Goal: Task Accomplishment & Management: Manage account settings

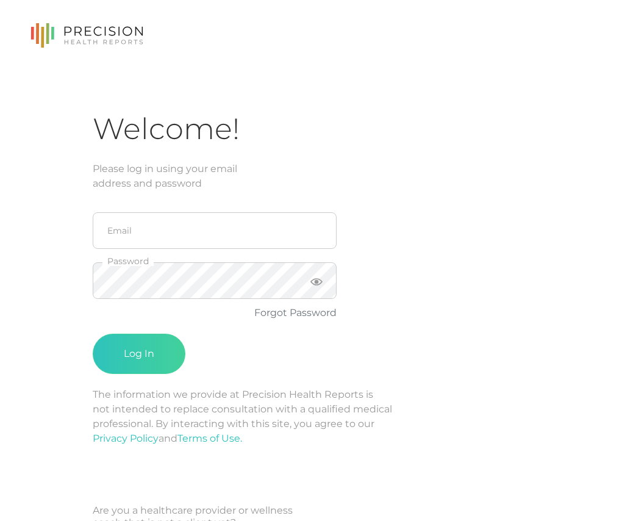
click at [38, 183] on div "Welcome! Please log in using your email address and password Email Password For…" at bounding box center [312, 292] width 625 height 584
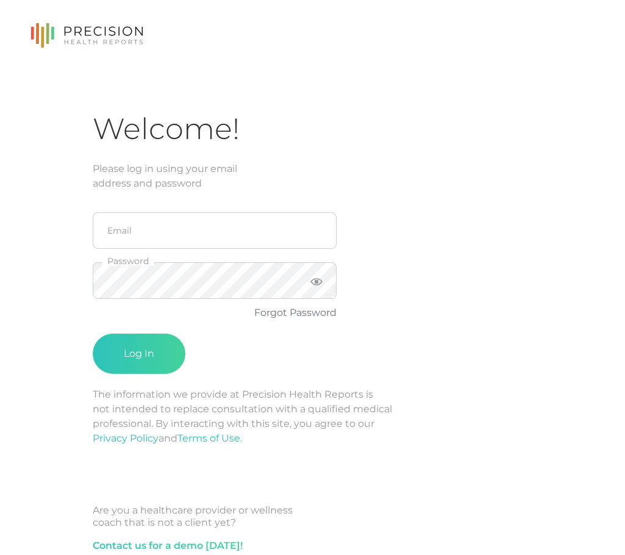
click at [115, 41] on icon at bounding box center [86, 35] width 113 height 25
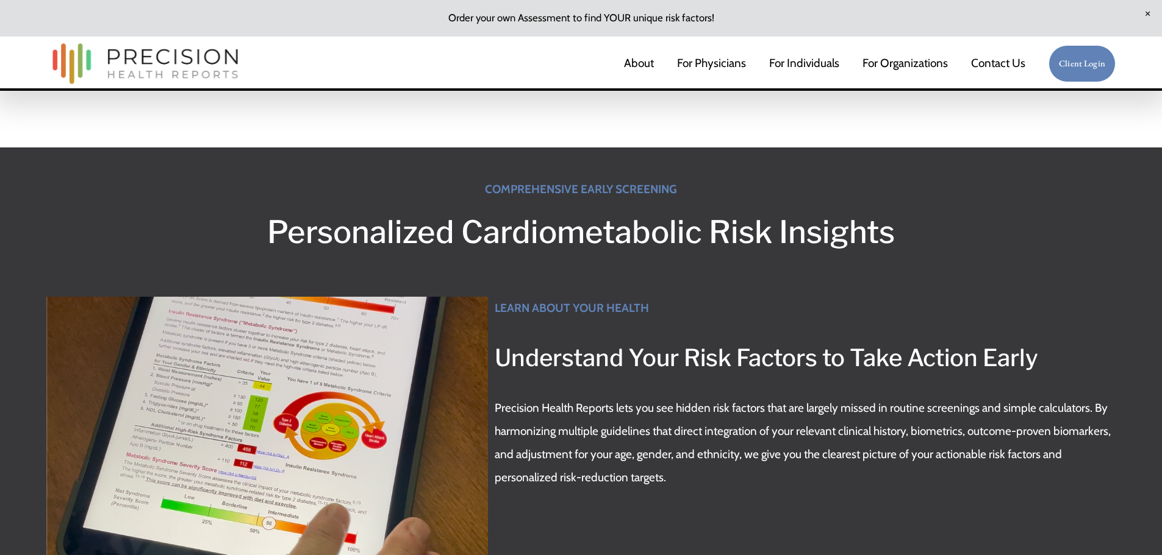
scroll to position [244, 0]
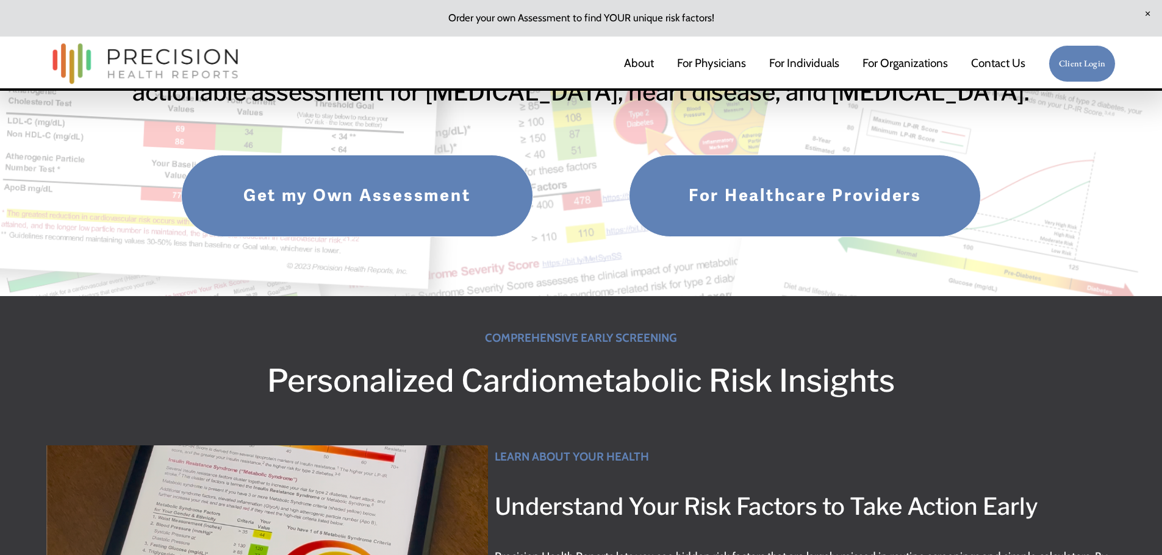
click at [395, 202] on link "Get my Own Assessment" at bounding box center [357, 196] width 352 height 82
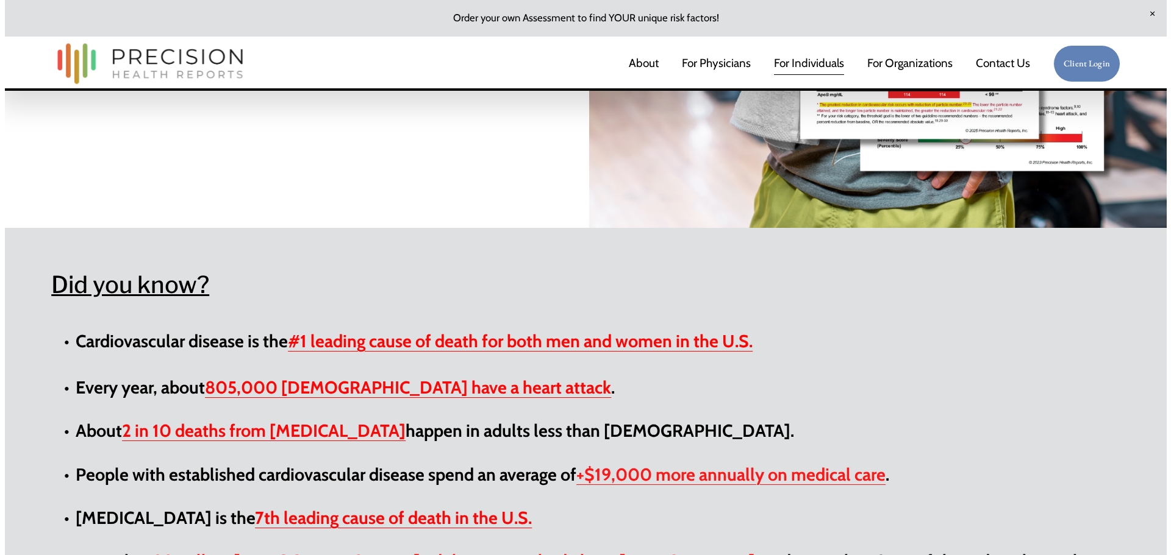
scroll to position [366, 0]
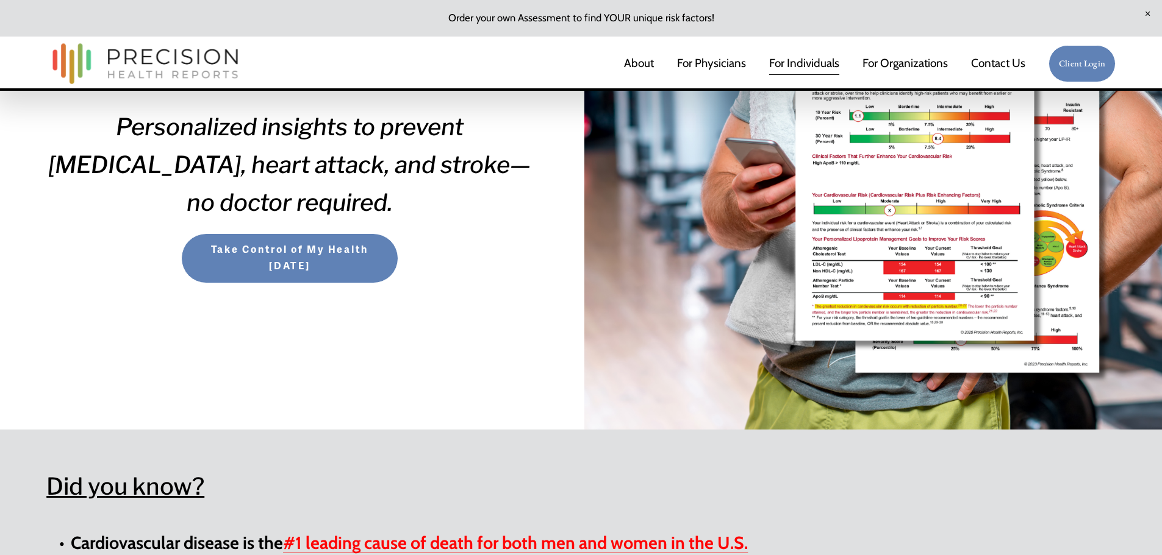
click at [299, 275] on span "Take Control of My Health Today" at bounding box center [289, 258] width 193 height 33
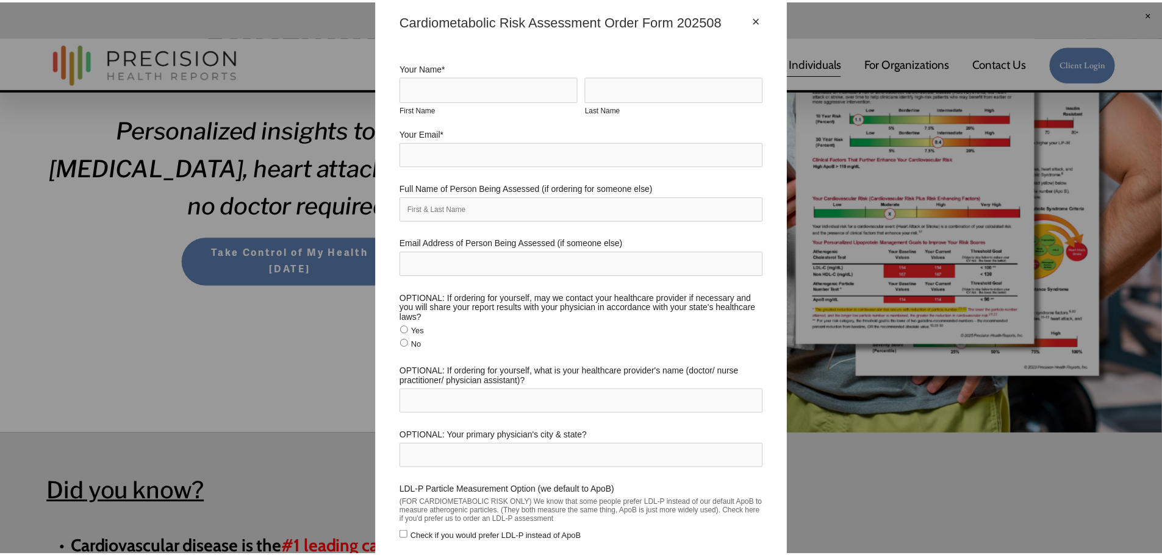
scroll to position [0, 0]
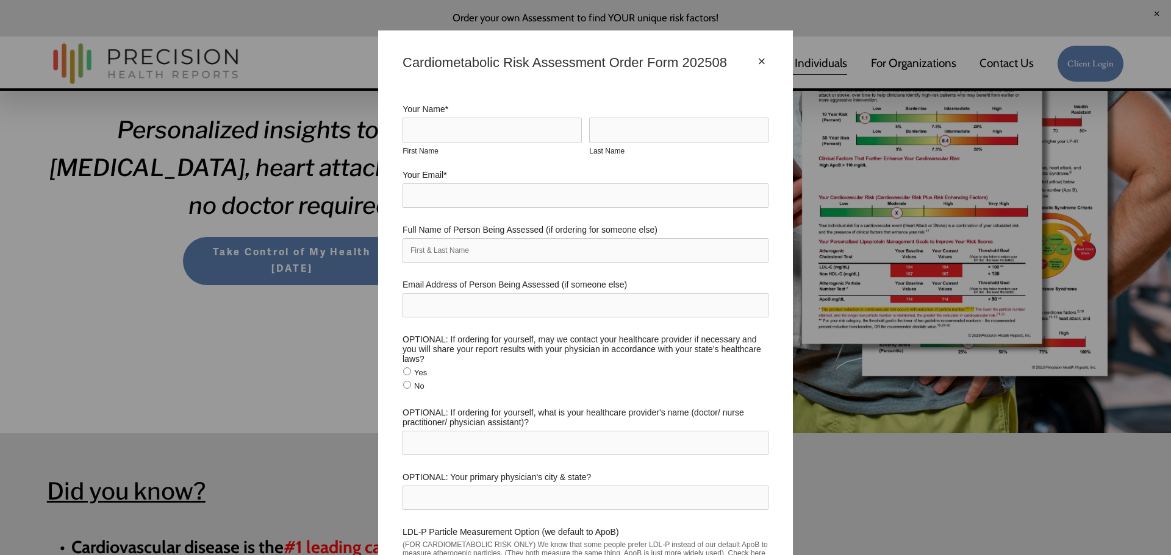
click at [761, 62] on div "×" at bounding box center [761, 61] width 13 height 13
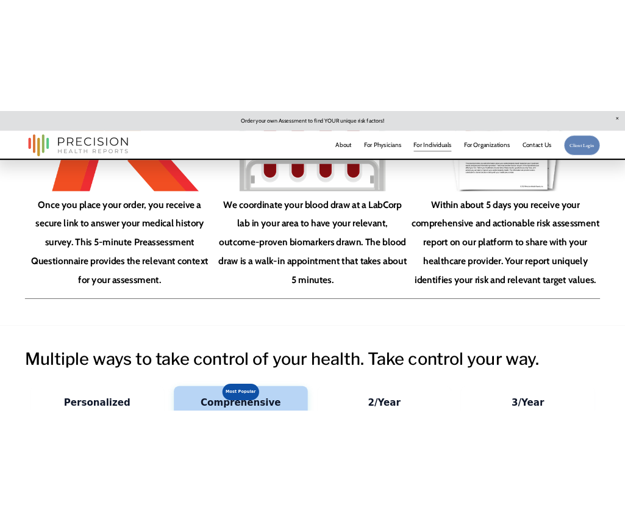
scroll to position [2072, 0]
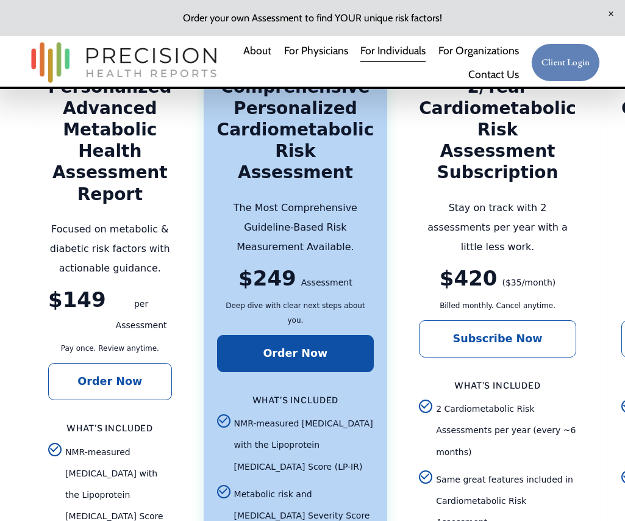
click at [107, 220] on p "Focused on metabolic & diabetic risk factors with actionable guidance." at bounding box center [110, 249] width 124 height 59
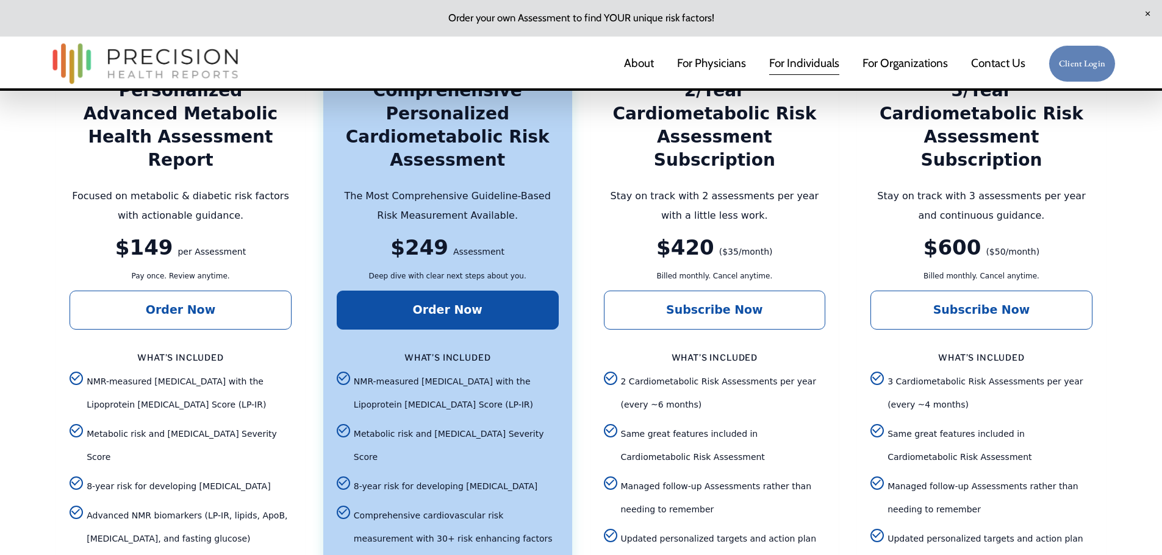
scroll to position [2562, 0]
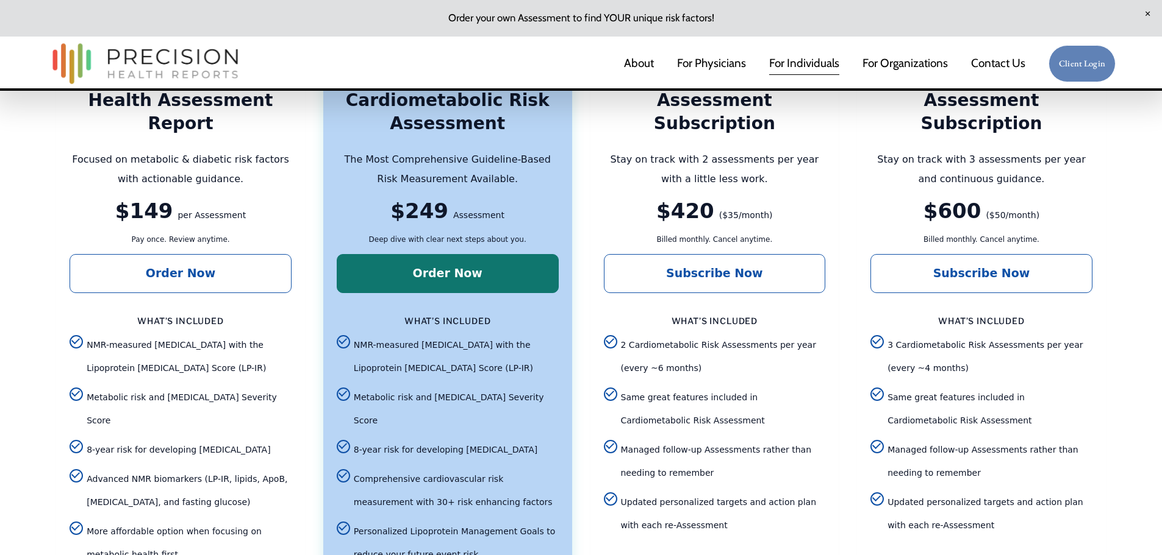
click at [468, 257] on link "Order Now" at bounding box center [448, 273] width 222 height 39
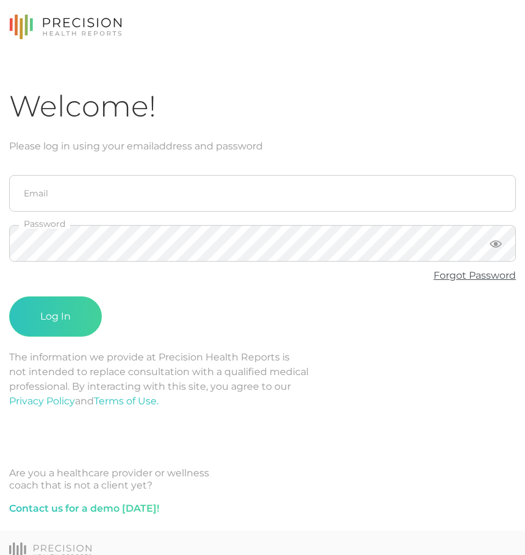
click at [479, 278] on link "Forgot Password" at bounding box center [475, 276] width 82 height 12
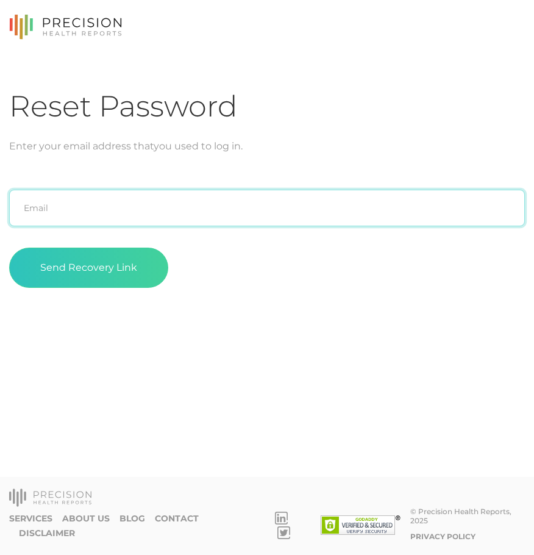
click at [116, 210] on input "text" at bounding box center [267, 208] width 516 height 37
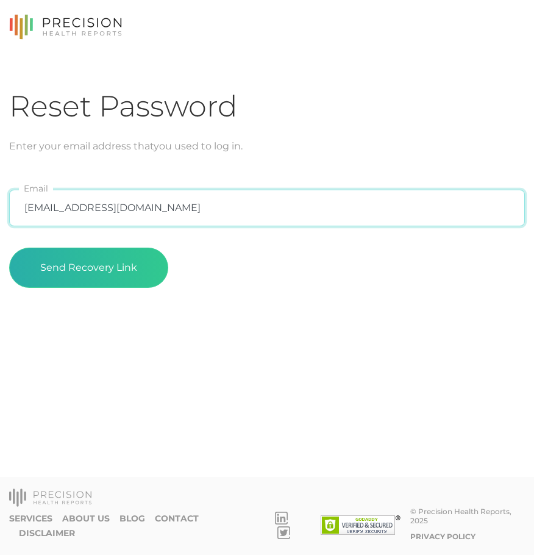
type input "simkwak@gmail.com"
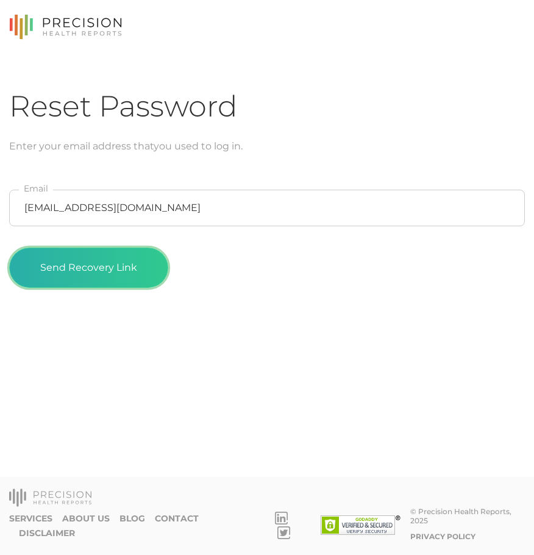
click at [95, 264] on button "Send Recovery Link" at bounding box center [88, 268] width 159 height 40
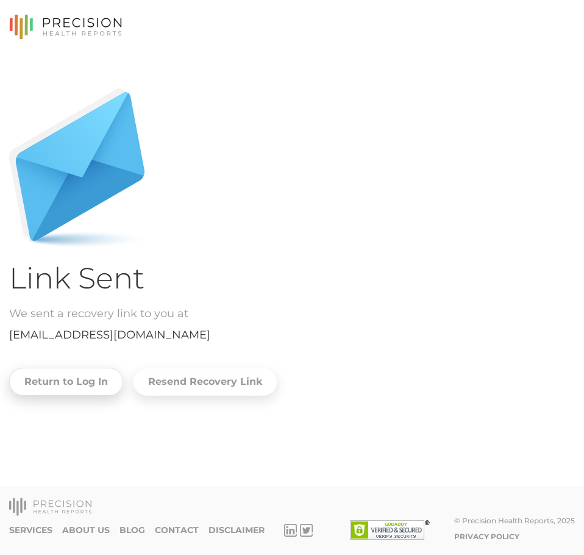
click at [97, 380] on link "Return to Log In" at bounding box center [66, 382] width 114 height 28
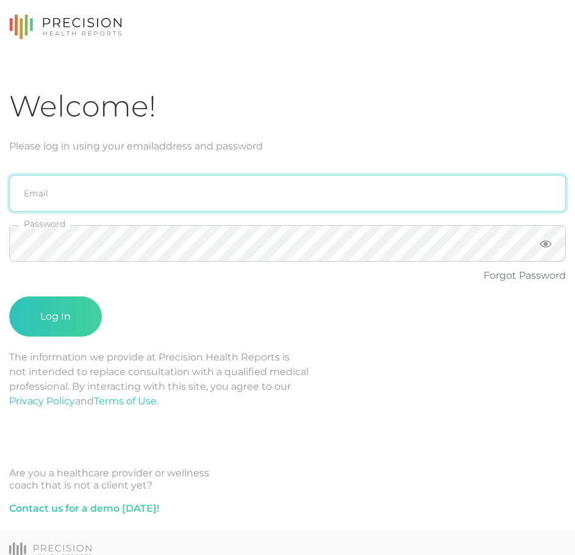
click at [131, 193] on input "email" at bounding box center [287, 193] width 557 height 37
type input "simkwak@gmail.com"
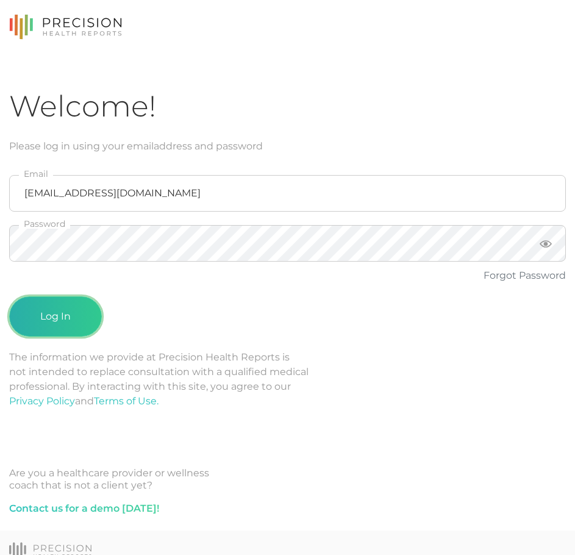
click at [53, 313] on button "Log In" at bounding box center [55, 316] width 93 height 40
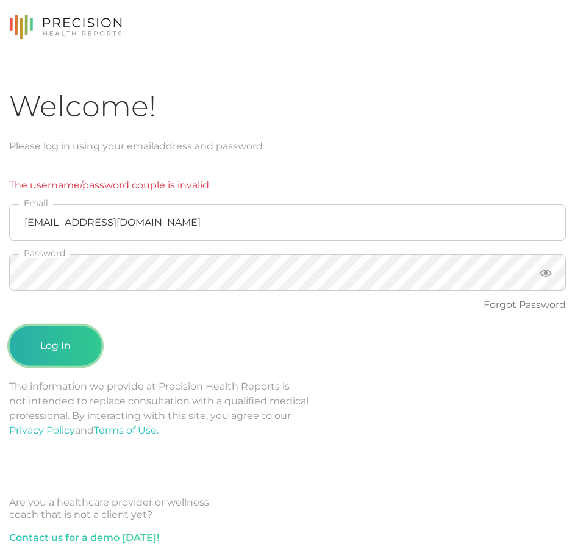
click at [63, 337] on button "Log In" at bounding box center [55, 346] width 93 height 40
click at [225, 374] on form "The username/password couple is invalid simkwak@gmail.com Email Password Forgot…" at bounding box center [287, 267] width 557 height 226
click at [65, 348] on button "Log In" at bounding box center [55, 346] width 93 height 40
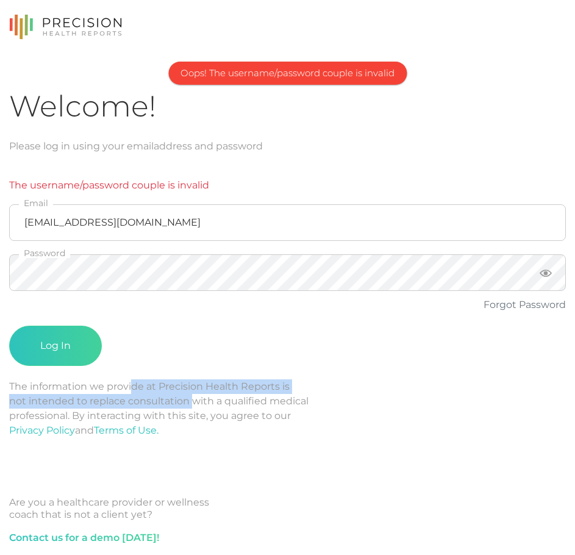
drag, startPoint x: 185, startPoint y: 400, endPoint x: 236, endPoint y: 400, distance: 50.6
click at [224, 400] on p "The information we provide at Precision Health Reports is not intended to repla…" at bounding box center [287, 408] width 557 height 59
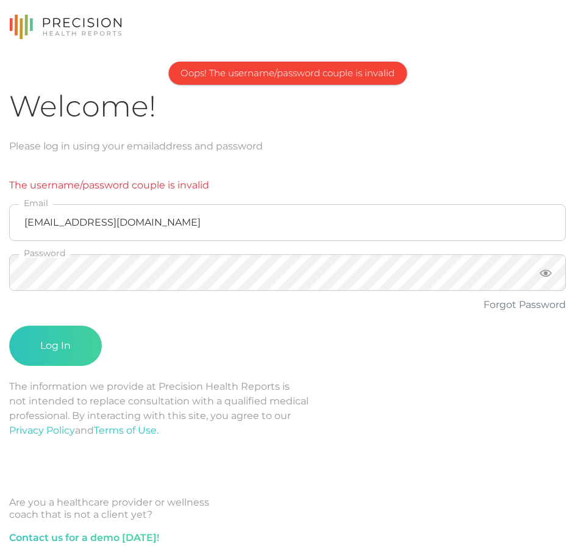
click at [236, 400] on p "The information we provide at Precision Health Reports is not intended to repla…" at bounding box center [287, 408] width 557 height 59
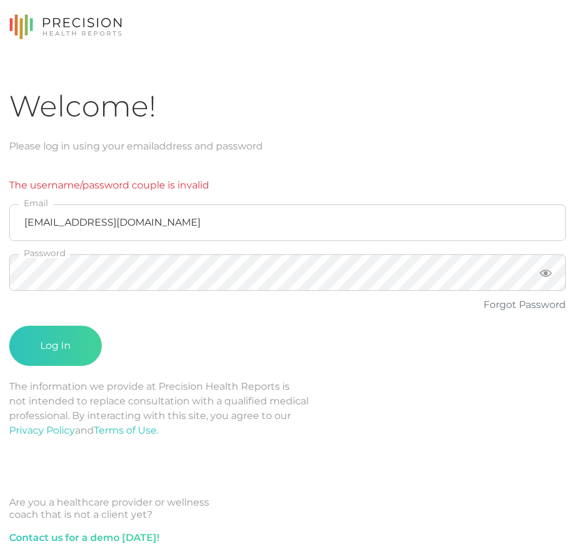
click at [64, 23] on icon at bounding box center [82, 22] width 79 height 9
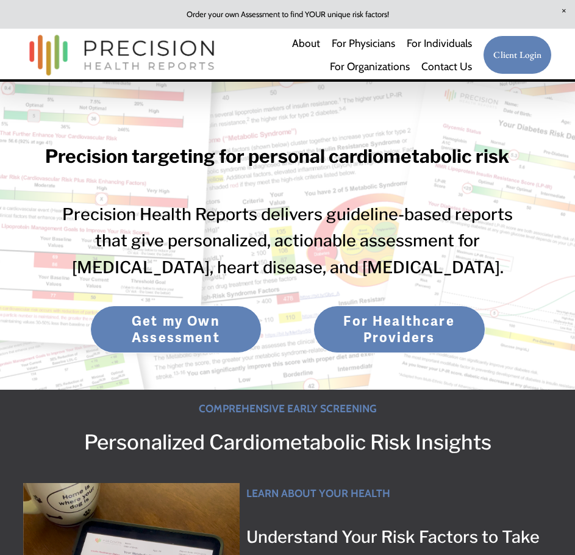
click at [523, 61] on link "Client Login" at bounding box center [517, 54] width 69 height 39
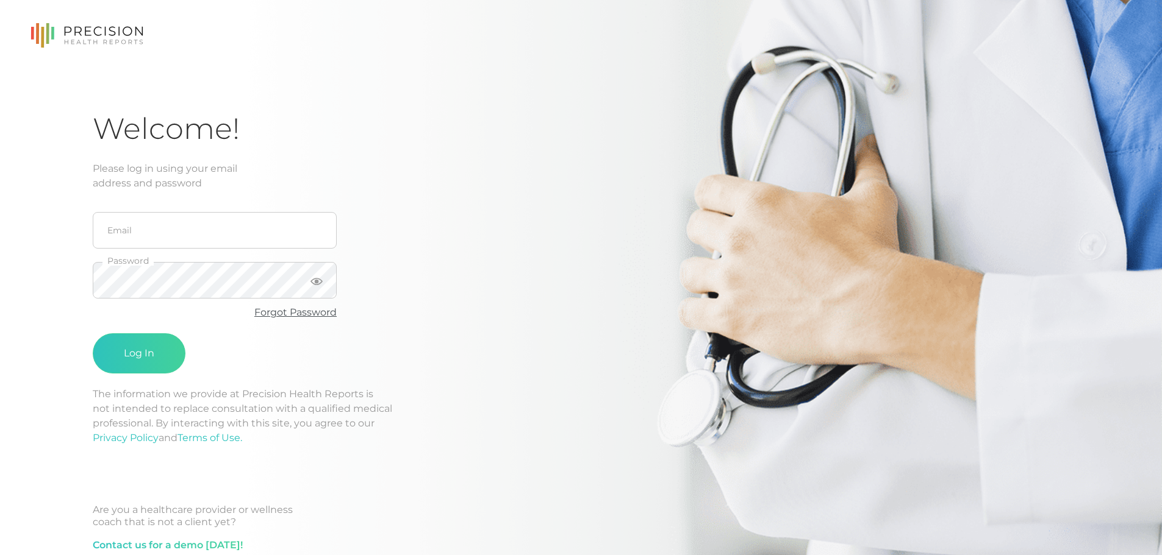
click at [298, 313] on link "Forgot Password" at bounding box center [295, 313] width 82 height 12
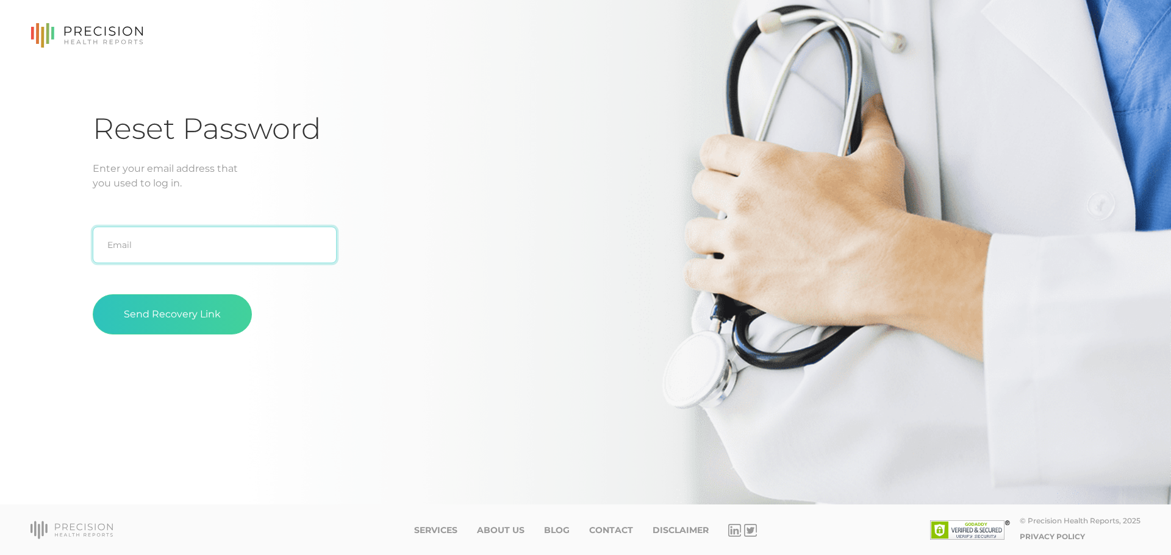
click at [221, 247] on input "text" at bounding box center [215, 245] width 244 height 37
type input "simkwak@gmail.com"
drag, startPoint x: 185, startPoint y: 343, endPoint x: 191, endPoint y: 338, distance: 7.4
click at [185, 343] on fieldset "Send Recovery Link" at bounding box center [215, 314] width 244 height 89
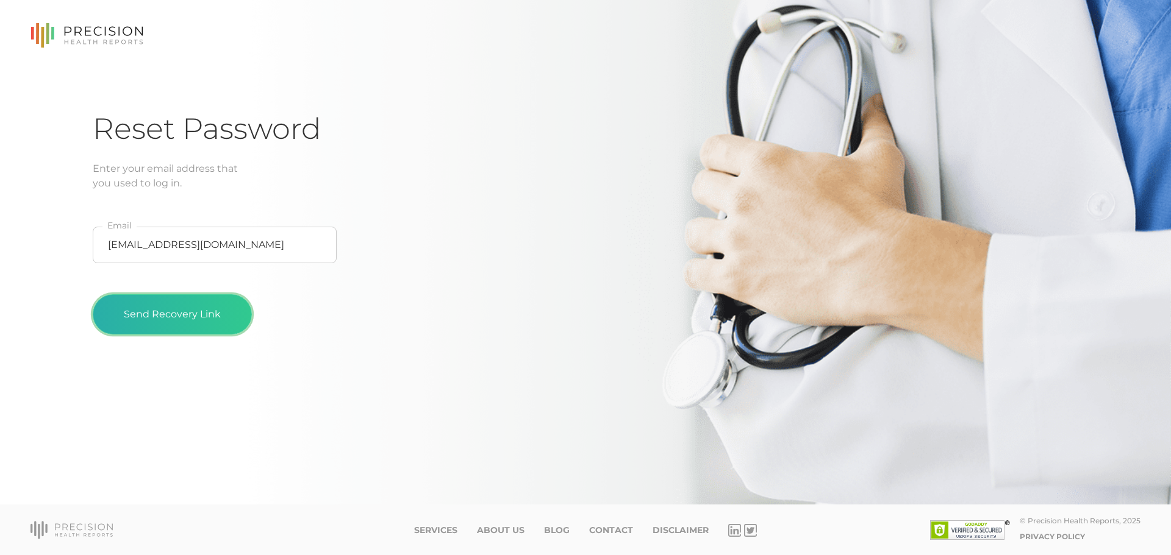
click at [198, 318] on button "Send Recovery Link" at bounding box center [172, 315] width 159 height 40
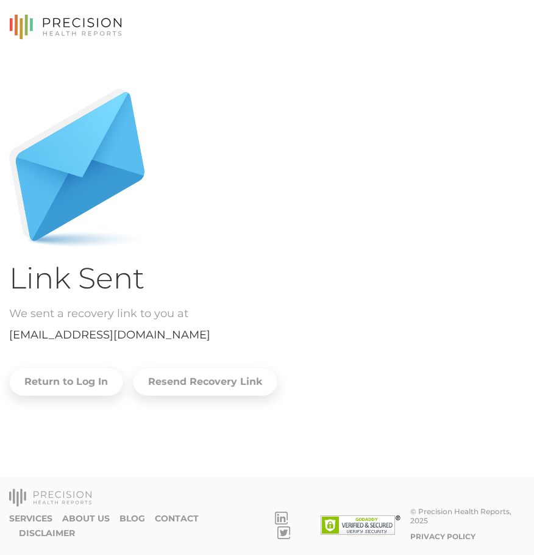
click at [196, 93] on div ".cls-5{fill:#fff}.cls-6{fill:#feffff}.cls-7{fill:#fefeff}.cls-9{fill:#fdfefe}.c…" at bounding box center [267, 174] width 516 height 173
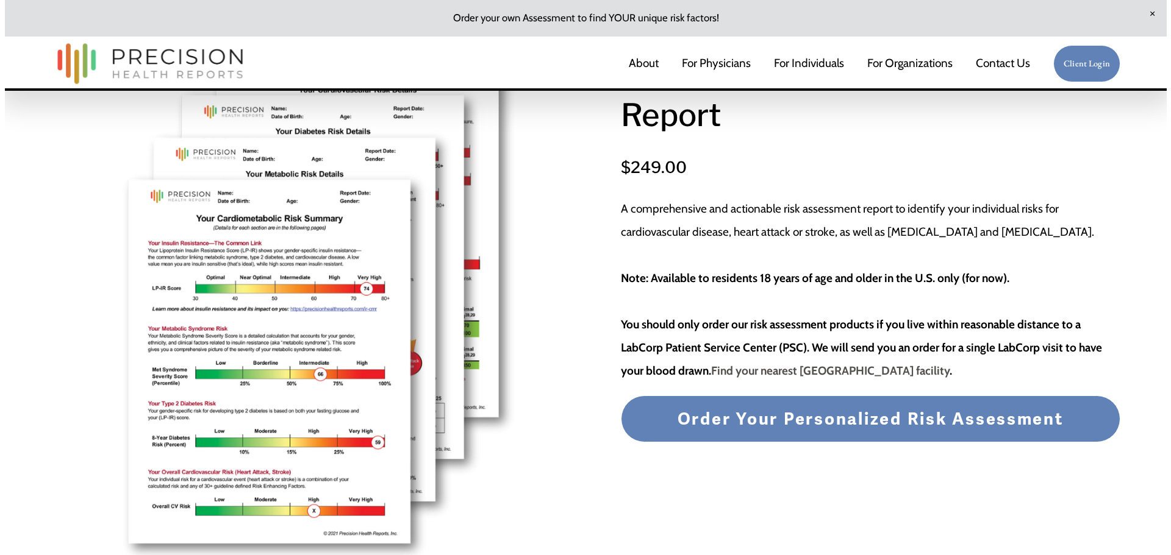
scroll to position [244, 0]
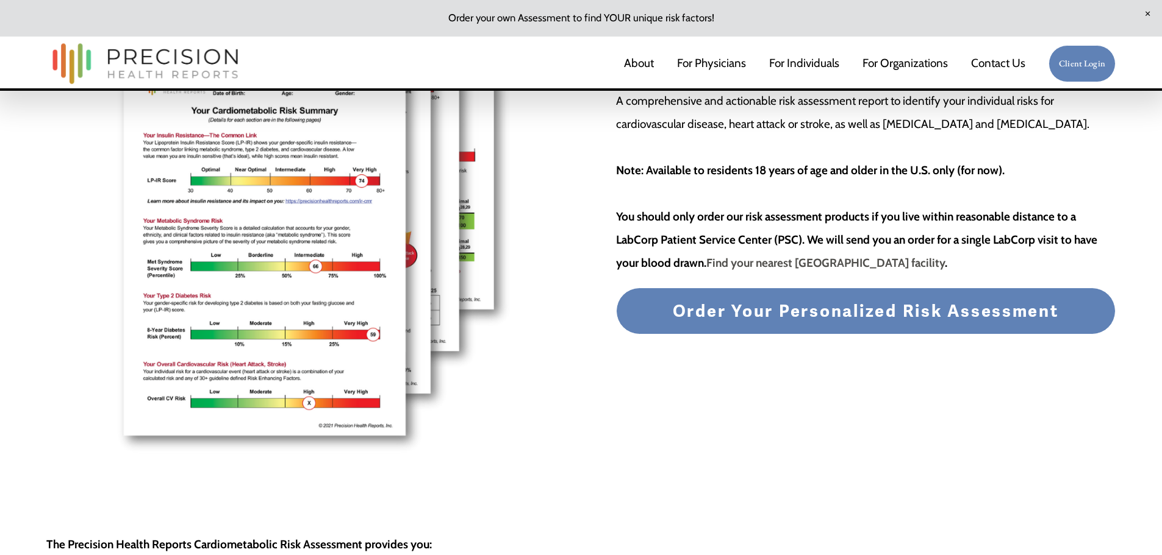
click at [870, 312] on span "Order Your Personalized Risk Assessment" at bounding box center [866, 311] width 386 height 21
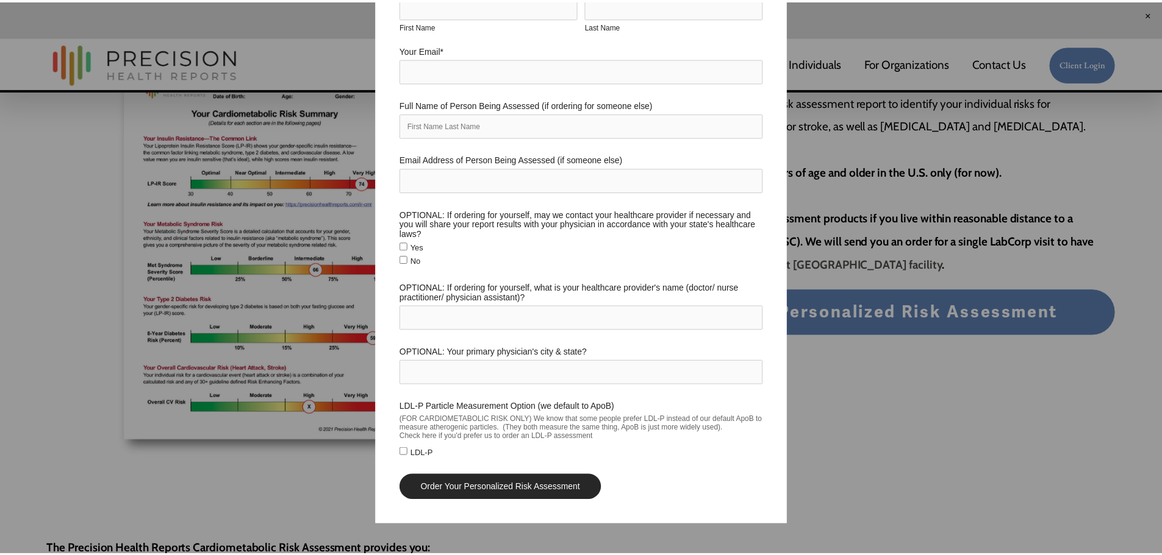
scroll to position [0, 0]
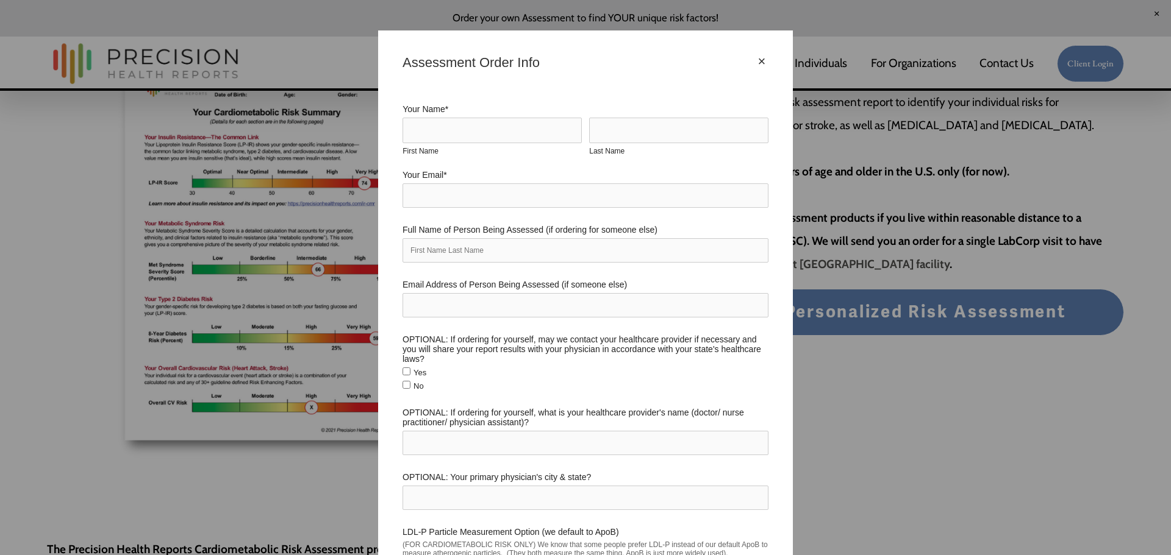
click at [758, 60] on div "×" at bounding box center [761, 61] width 13 height 13
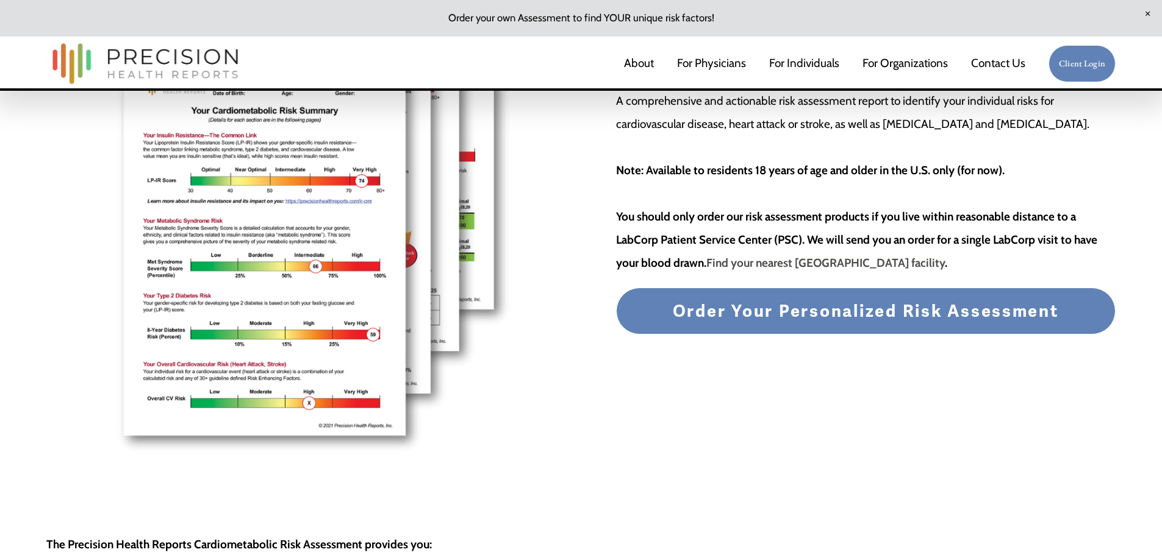
click at [1016, 70] on link "Contact Us" at bounding box center [998, 64] width 54 height 26
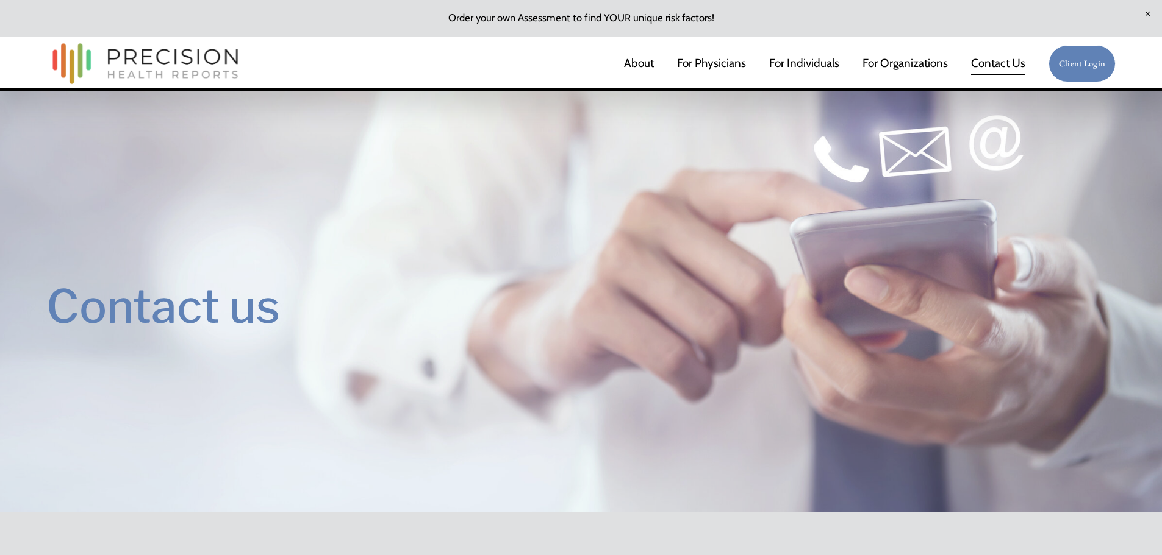
click at [636, 54] on link "About" at bounding box center [639, 64] width 30 height 26
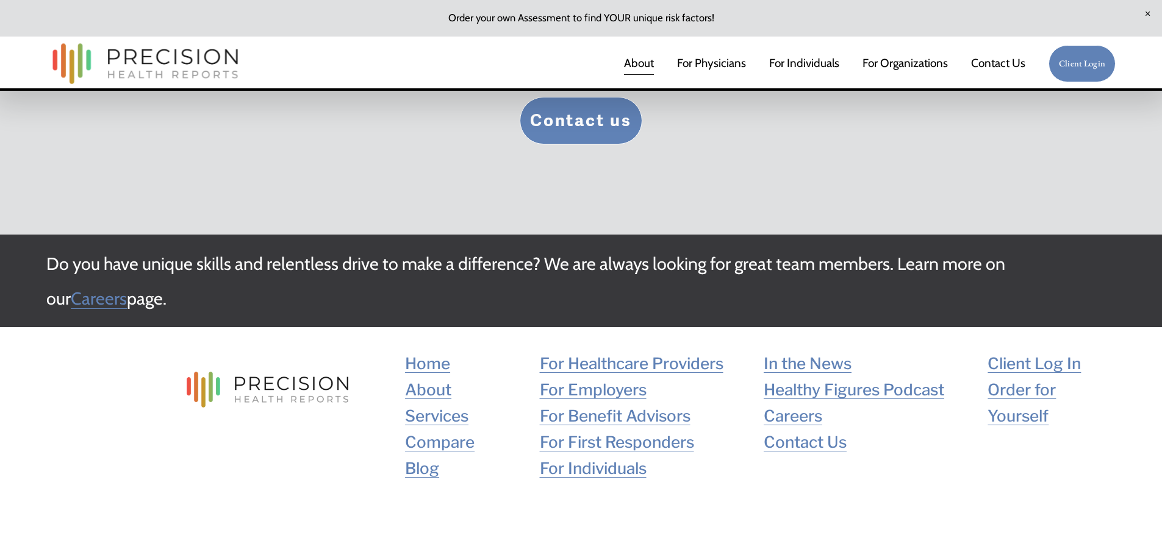
scroll to position [3056, 0]
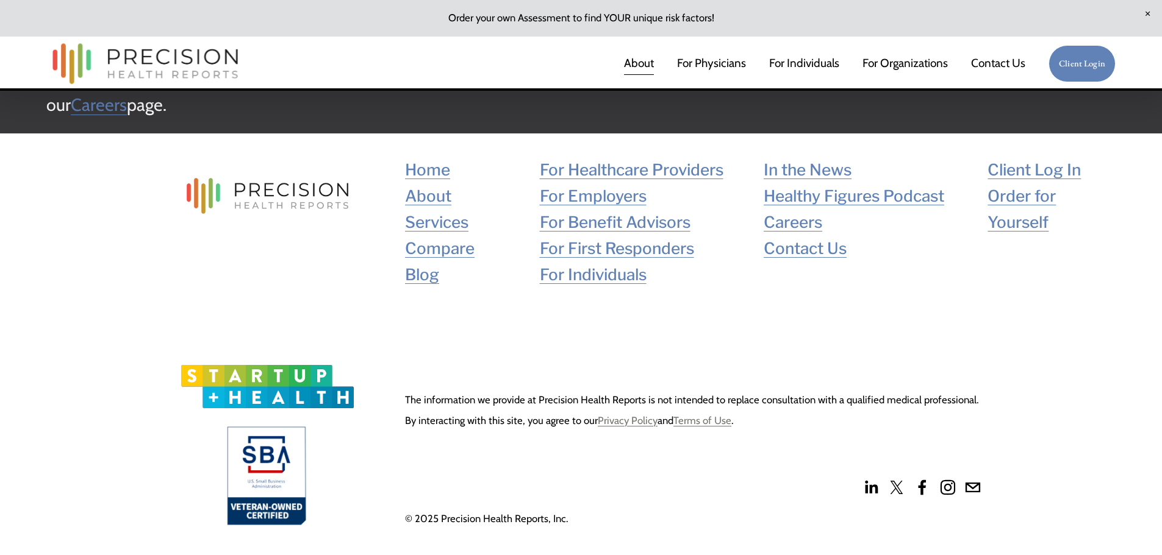
click at [1042, 170] on link "Client Log In" at bounding box center [1033, 170] width 93 height 26
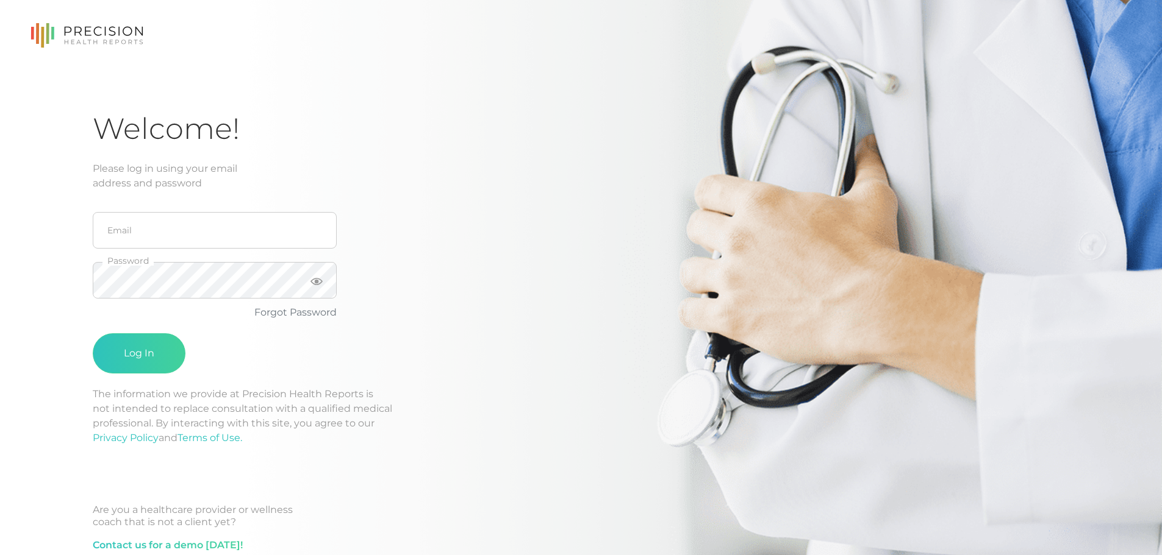
scroll to position [79, 0]
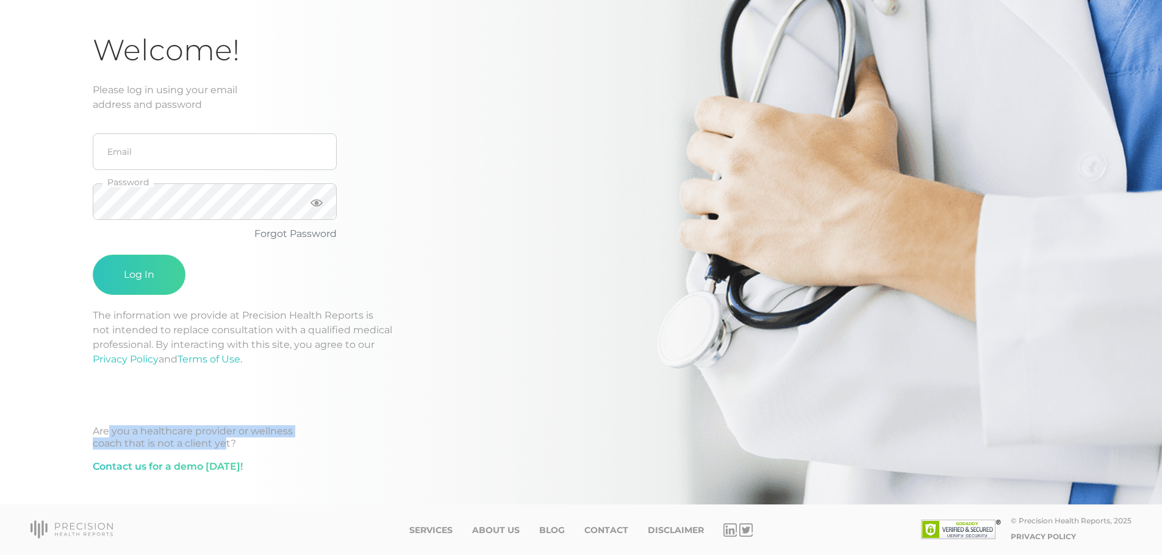
drag, startPoint x: 104, startPoint y: 435, endPoint x: 220, endPoint y: 445, distance: 116.3
click at [220, 445] on div "Are you a healthcare provider or wellness coach that is not a client yet?" at bounding box center [581, 438] width 976 height 24
click at [231, 448] on div "Are you a healthcare provider or wellness coach that is not a client yet?" at bounding box center [581, 438] width 976 height 24
drag, startPoint x: 209, startPoint y: 443, endPoint x: 115, endPoint y: 435, distance: 94.8
click at [116, 435] on div "Are you a healthcare provider or wellness coach that is not a client yet?" at bounding box center [581, 438] width 976 height 24
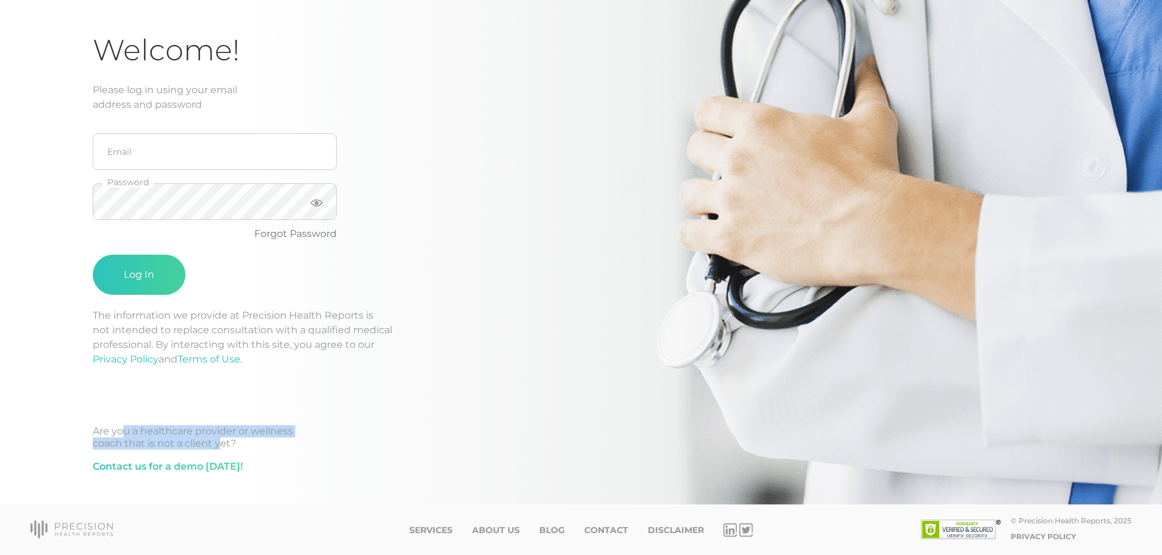
click at [115, 435] on div "Are you a healthcare provider or wellness coach that is not a client yet?" at bounding box center [581, 438] width 976 height 24
click at [157, 431] on div "Are you a healthcare provider or wellness coach that is not a client yet?" at bounding box center [581, 438] width 976 height 24
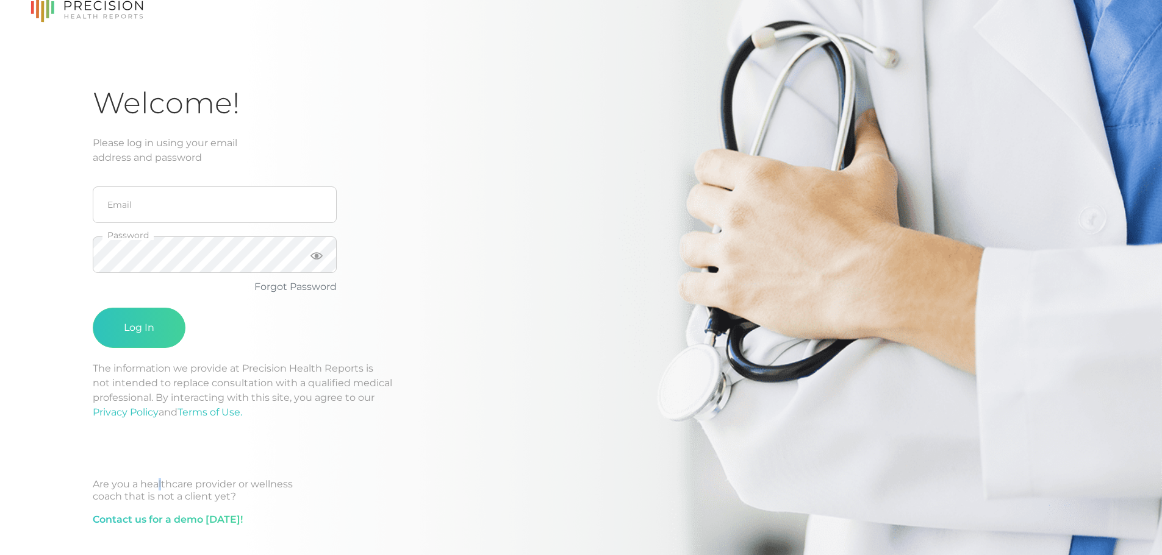
scroll to position [0, 0]
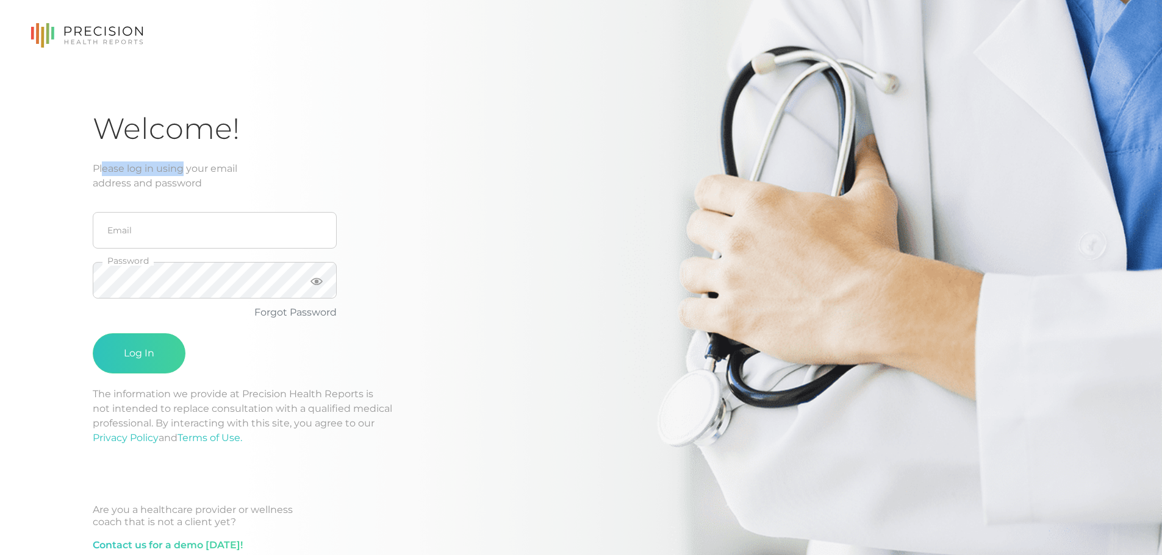
drag, startPoint x: 107, startPoint y: 169, endPoint x: 176, endPoint y: 173, distance: 68.4
click at [176, 173] on div "Please log in using your email address and password" at bounding box center [581, 176] width 976 height 29
drag, startPoint x: 205, startPoint y: 180, endPoint x: 102, endPoint y: 175, distance: 103.2
click at [104, 176] on div "Please log in using your email address and password" at bounding box center [581, 176] width 976 height 29
click at [102, 175] on div "Please log in using your email address and password" at bounding box center [581, 176] width 976 height 29
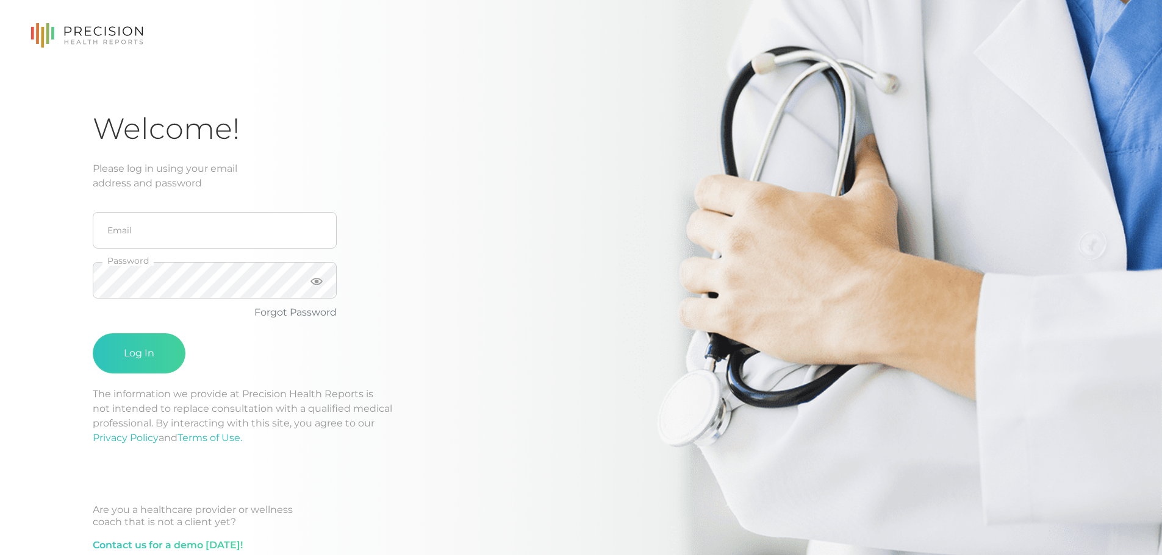
click at [82, 357] on div "Welcome! Please log in using your email address and password Email Password For…" at bounding box center [581, 292] width 1162 height 584
drag, startPoint x: 120, startPoint y: 396, endPoint x: 217, endPoint y: 408, distance: 98.2
click at [216, 408] on p "The information we provide at Precision Health Reports is not intended to repla…" at bounding box center [581, 416] width 976 height 59
click at [218, 408] on p "The information we provide at Precision Health Reports is not intended to repla…" at bounding box center [581, 416] width 976 height 59
click at [150, 363] on button "Log In" at bounding box center [139, 354] width 93 height 40
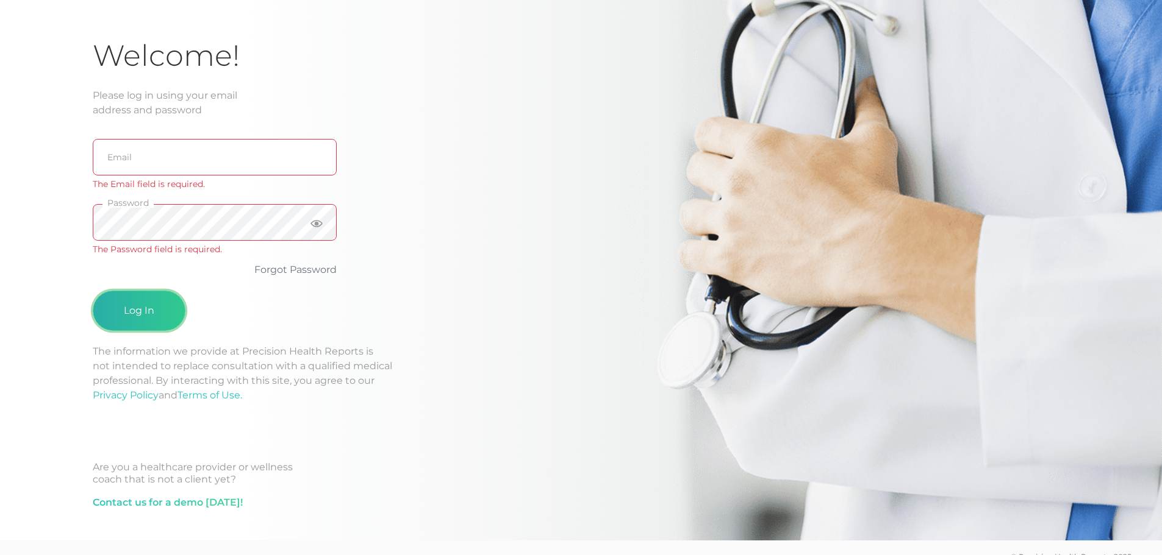
scroll to position [109, 0]
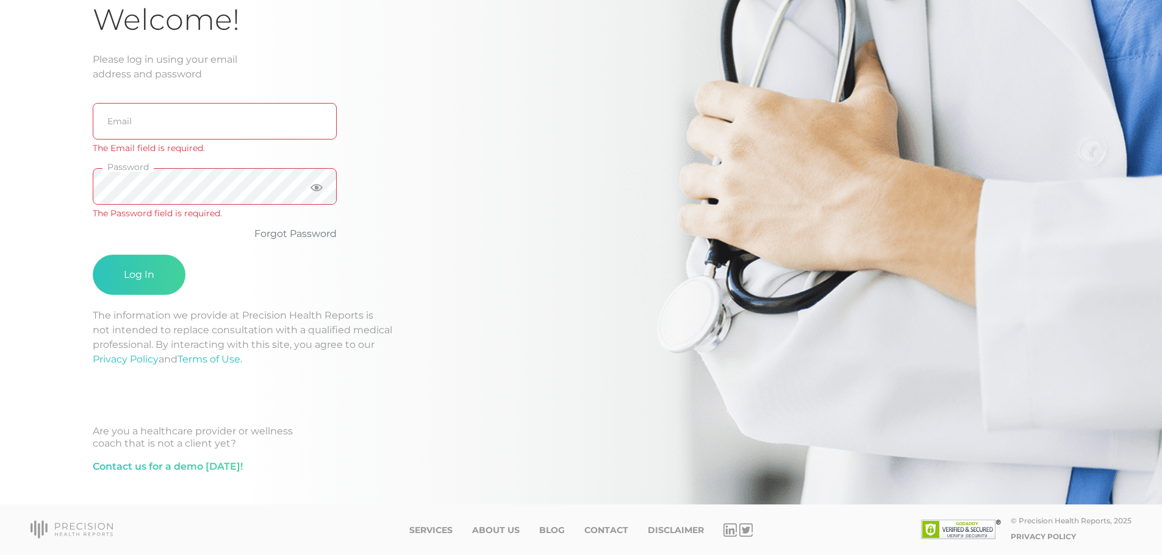
click at [579, 109] on div "Welcome! Please log in using your email address and password Email The Email fi…" at bounding box center [581, 250] width 976 height 497
click at [516, 180] on div "Welcome! Please log in using your email address and password Email The Email fi…" at bounding box center [581, 250] width 976 height 497
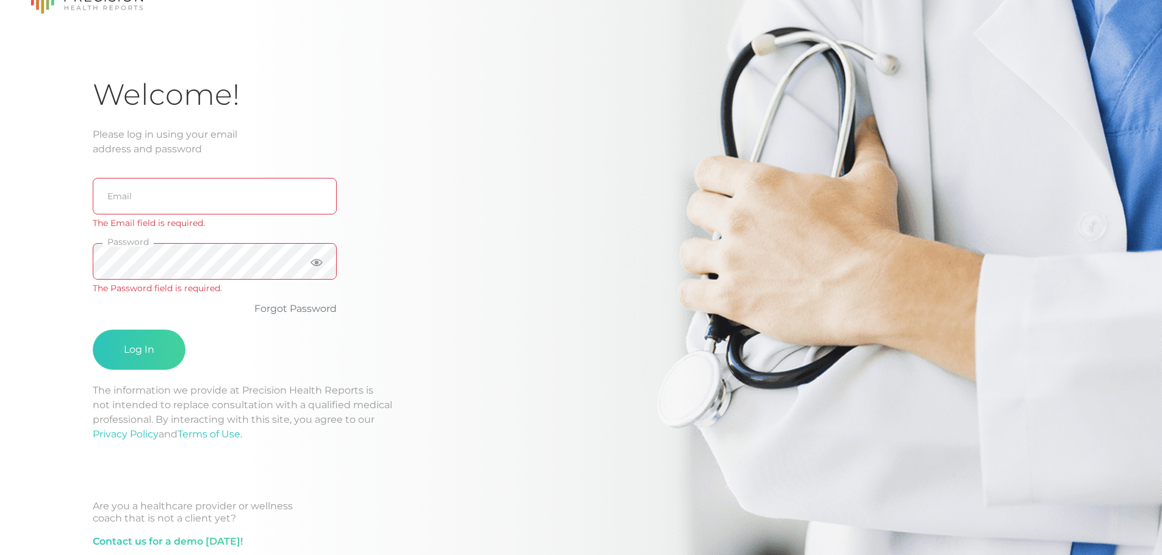
scroll to position [0, 0]
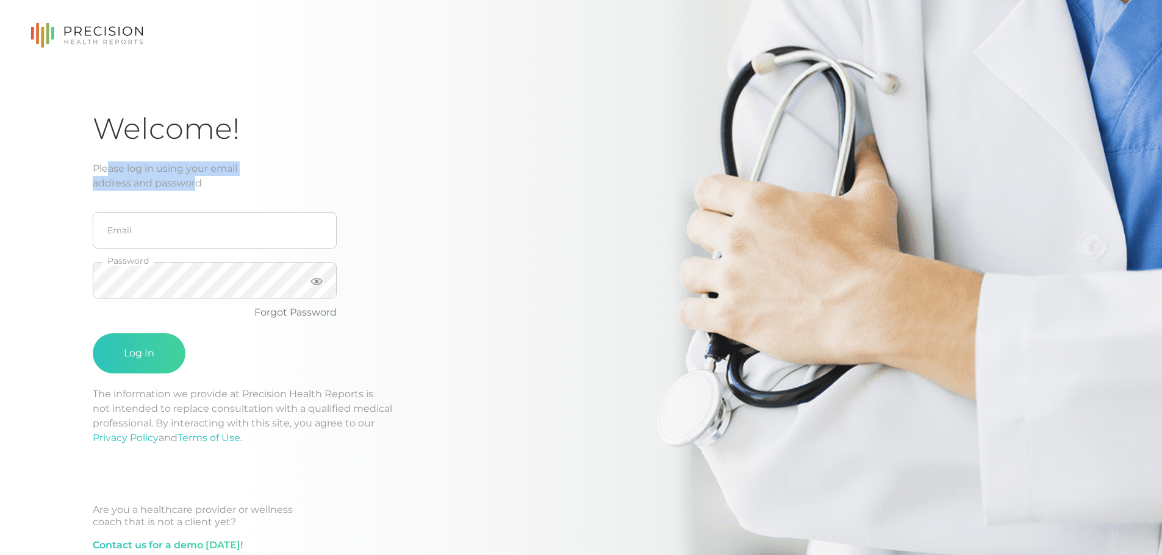
drag, startPoint x: 104, startPoint y: 168, endPoint x: 209, endPoint y: 184, distance: 106.7
click at [208, 183] on div "Please log in using your email address and password" at bounding box center [581, 176] width 976 height 29
click at [210, 184] on div "Please log in using your email address and password" at bounding box center [581, 176] width 976 height 29
click at [246, 184] on div "Please log in using your email address and password" at bounding box center [581, 176] width 976 height 29
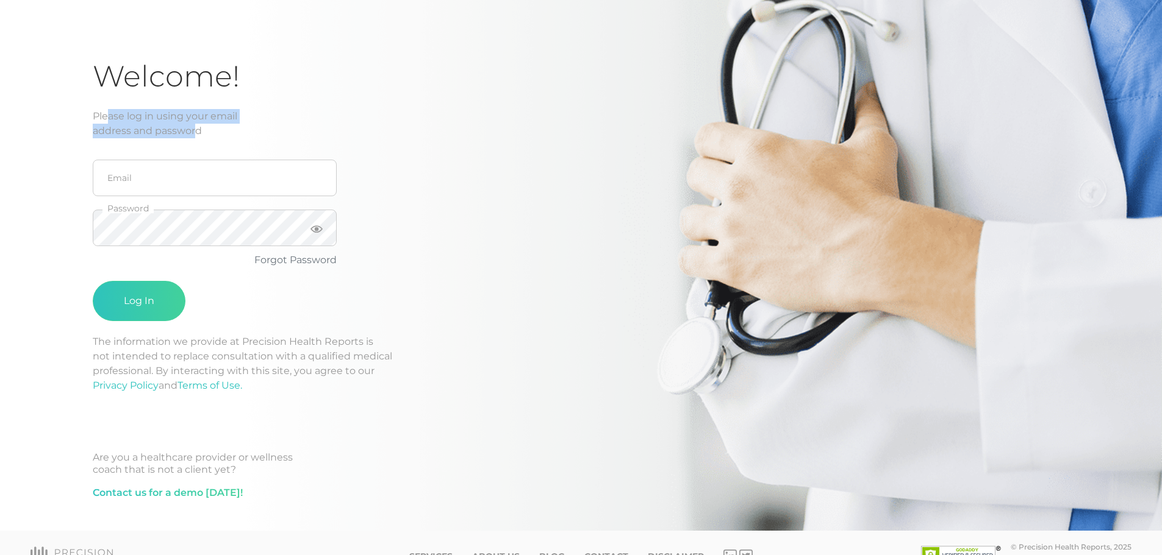
scroll to position [79, 0]
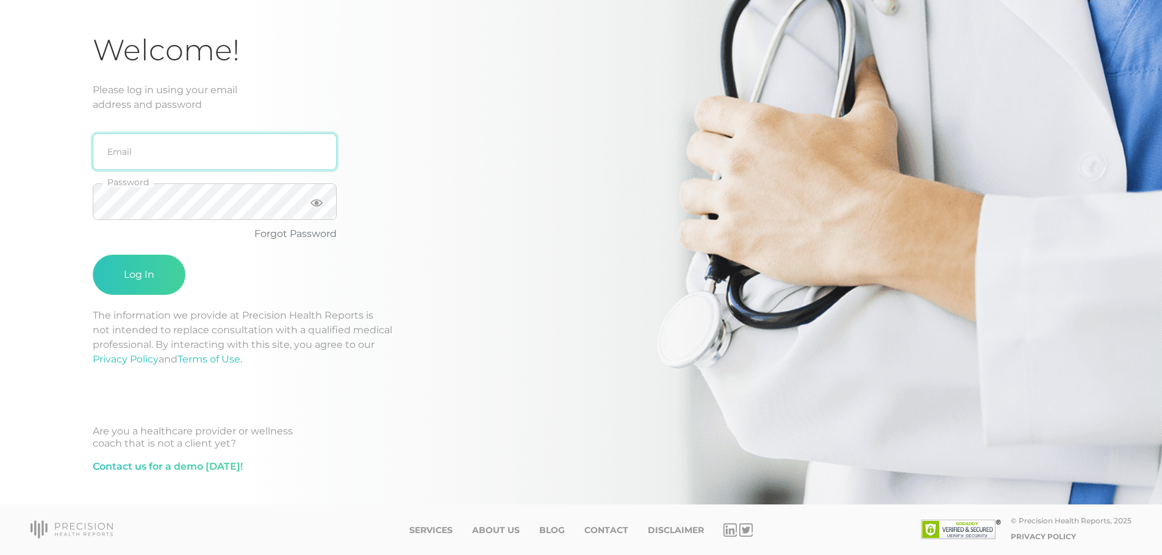
click at [187, 154] on input "email" at bounding box center [215, 152] width 244 height 37
type input "simkwak@gmail.com"
click at [93, 255] on button "Log In" at bounding box center [139, 275] width 93 height 40
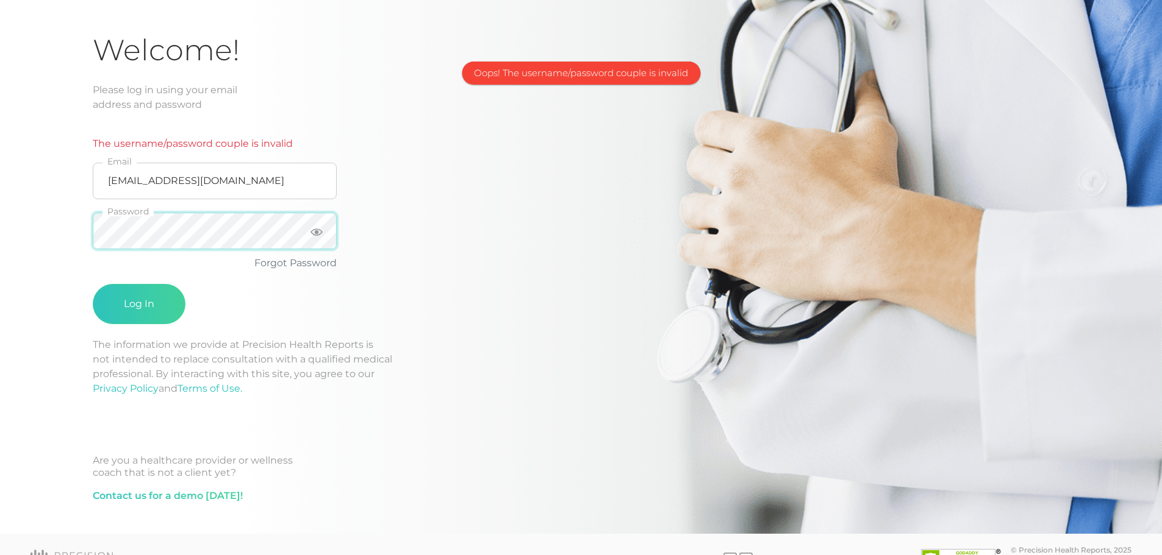
click at [65, 212] on div "Welcome! Please log in using your email address and password The username/passw…" at bounding box center [581, 227] width 1162 height 613
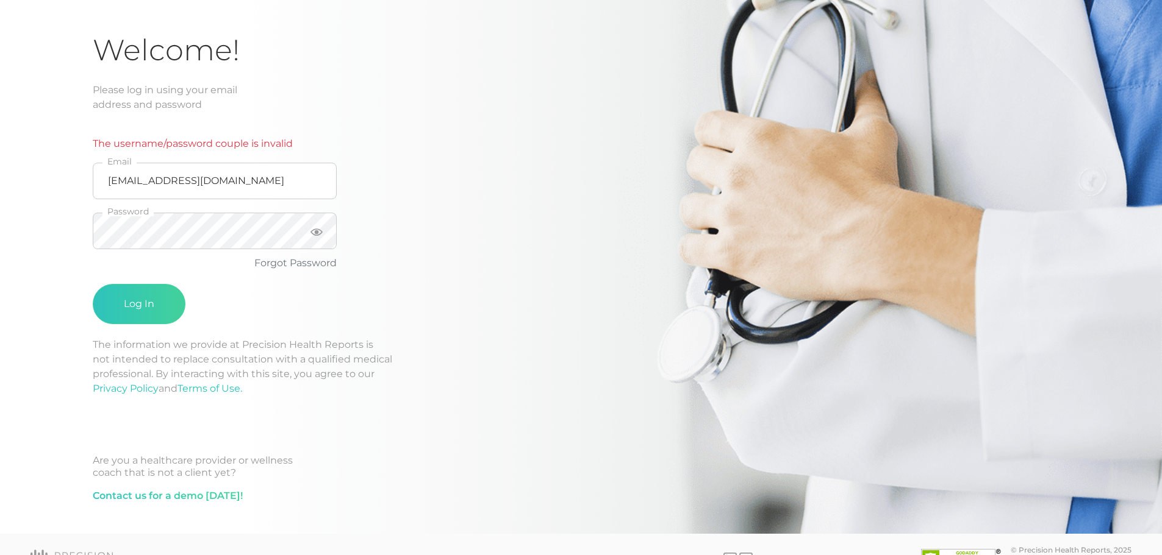
click at [265, 366] on p "The information we provide at Precision Health Reports is not intended to repla…" at bounding box center [581, 367] width 976 height 59
drag, startPoint x: 196, startPoint y: 350, endPoint x: 399, endPoint y: 379, distance: 205.2
click at [398, 379] on p "The information we provide at Precision Health Reports is not intended to repla…" at bounding box center [581, 367] width 976 height 59
click at [399, 379] on p "The information we provide at Precision Health Reports is not intended to repla…" at bounding box center [581, 367] width 976 height 59
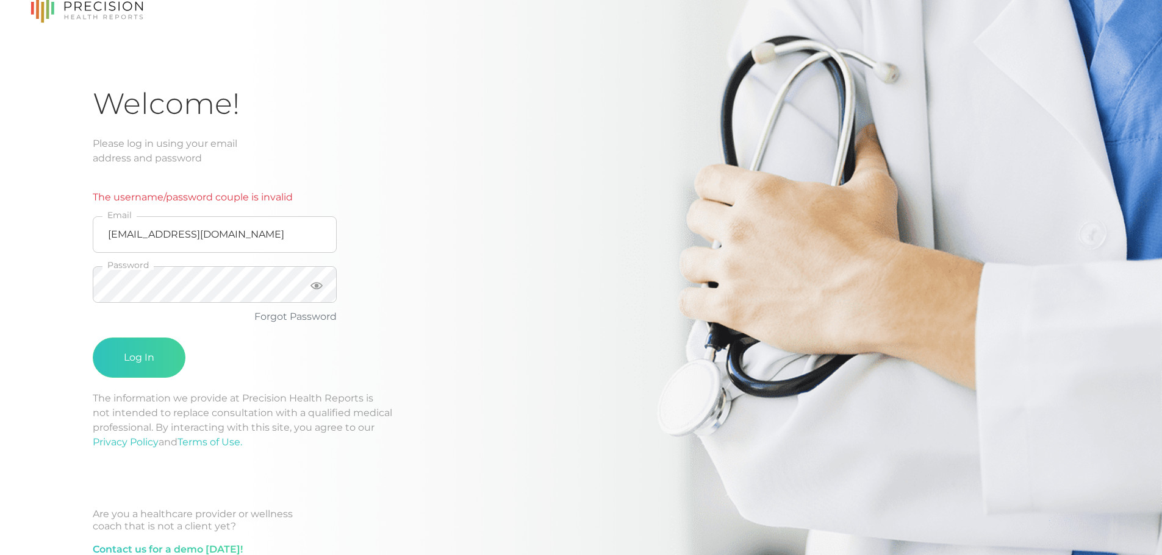
scroll to position [0, 0]
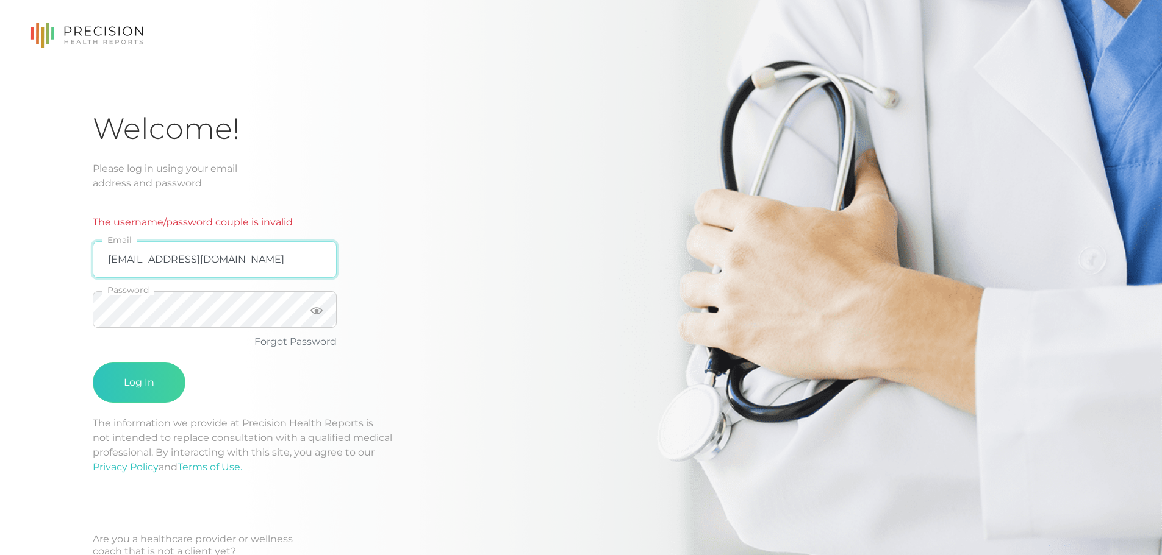
click at [265, 272] on input "simkwak@gmail.com" at bounding box center [215, 259] width 244 height 37
drag, startPoint x: 102, startPoint y: 223, endPoint x: 298, endPoint y: 216, distance: 195.9
click at [292, 216] on p "The username/password couple is invalid" at bounding box center [215, 222] width 244 height 15
click at [298, 216] on p "The username/password couple is invalid" at bounding box center [215, 222] width 244 height 15
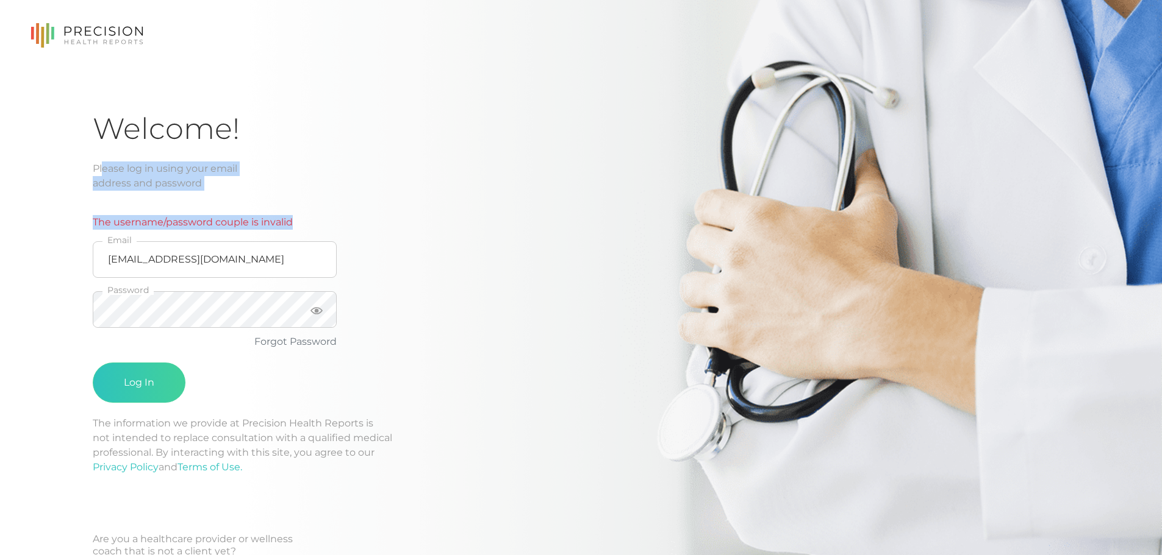
drag, startPoint x: 304, startPoint y: 224, endPoint x: 90, endPoint y: 160, distance: 222.8
click at [96, 162] on div "Welcome! Please log in using your email address and password The username/passw…" at bounding box center [581, 359] width 976 height 496
click at [90, 160] on div "Welcome! Please log in using your email address and password The username/passw…" at bounding box center [581, 306] width 1162 height 613
drag, startPoint x: 97, startPoint y: 171, endPoint x: 310, endPoint y: 215, distance: 217.3
click at [310, 215] on div "Welcome! Please log in using your email address and password The username/passw…" at bounding box center [581, 359] width 976 height 496
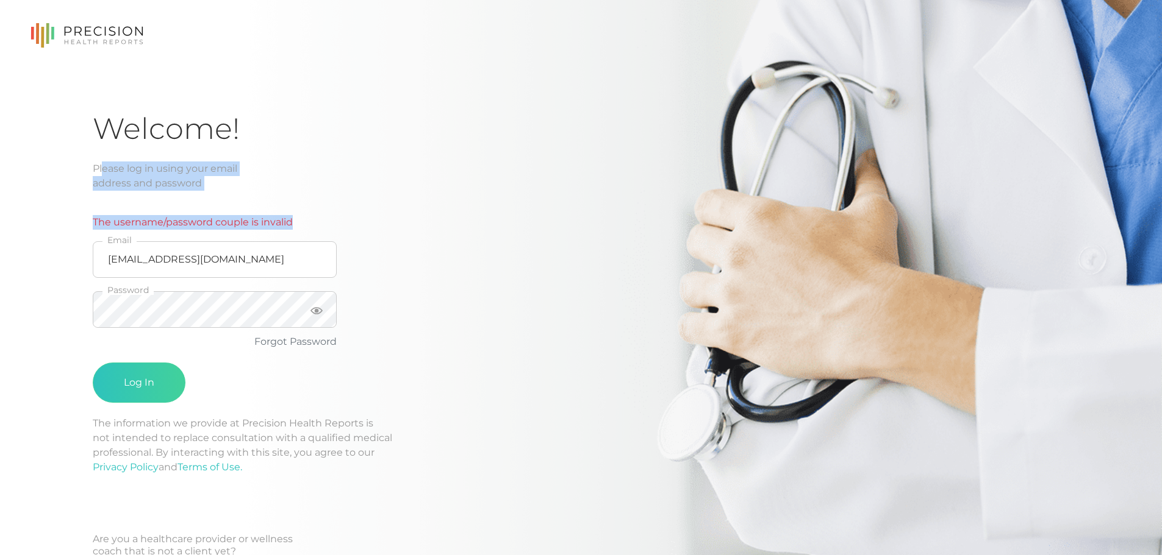
click at [310, 215] on div "The username/password couple is invalid" at bounding box center [215, 219] width 244 height 29
click at [305, 220] on p "The username/password couple is invalid" at bounding box center [215, 222] width 244 height 15
drag, startPoint x: 291, startPoint y: 220, endPoint x: 84, endPoint y: 160, distance: 215.2
click at [85, 160] on div "Welcome! Please log in using your email address and password The username/passw…" at bounding box center [581, 306] width 1162 height 613
click at [84, 160] on div "Welcome! Please log in using your email address and password The username/passw…" at bounding box center [581, 306] width 1162 height 613
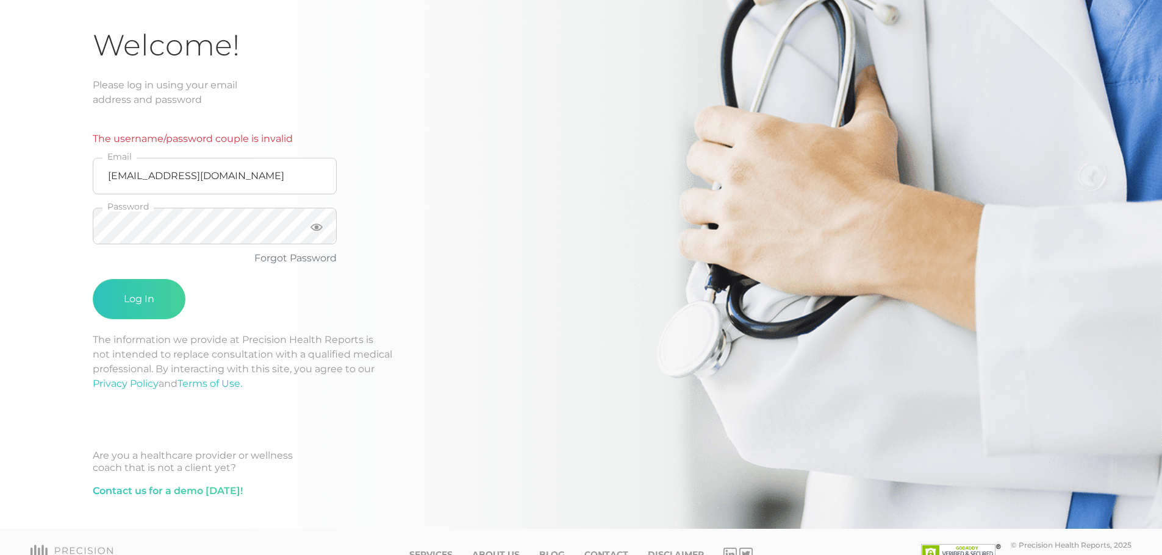
scroll to position [108, 0]
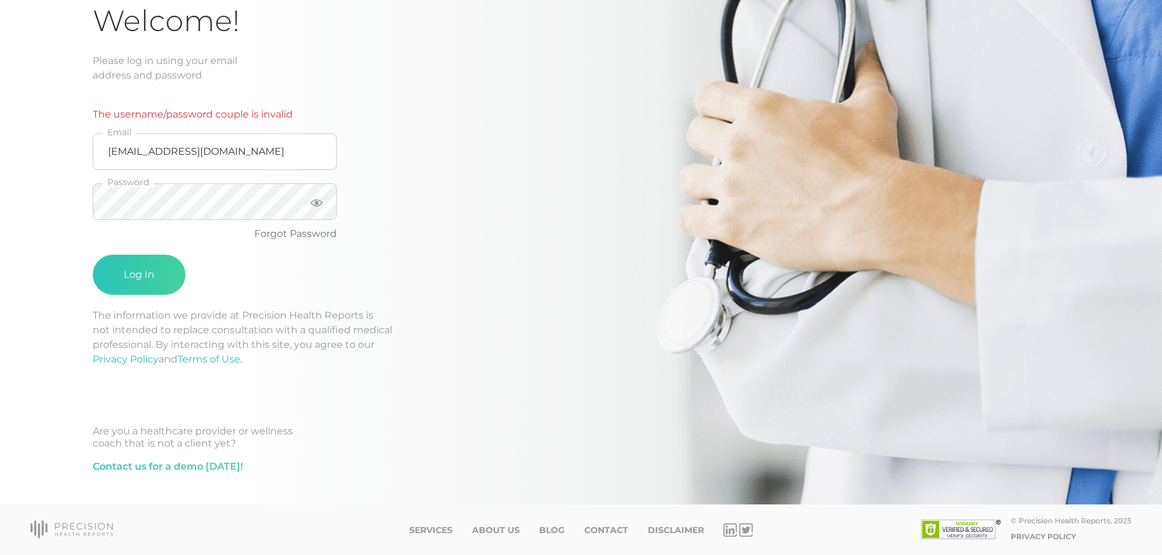
click at [615, 537] on ul "Services About Us Blog Contact Disclaimer" at bounding box center [556, 530] width 295 height 15
click at [618, 532] on link "Contact" at bounding box center [606, 531] width 44 height 10
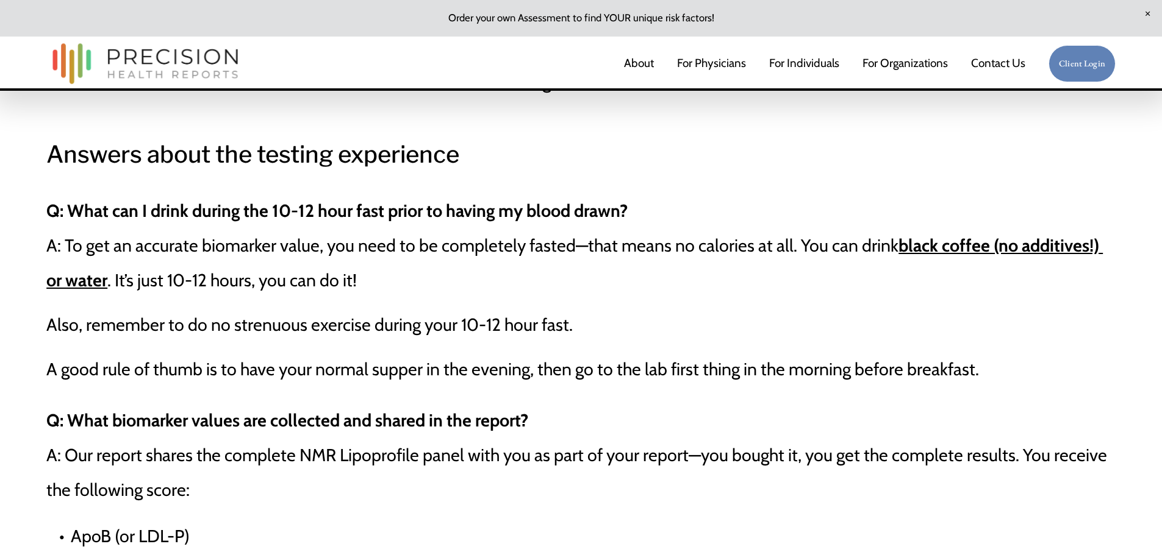
scroll to position [732, 0]
